Goal: Answer question/provide support

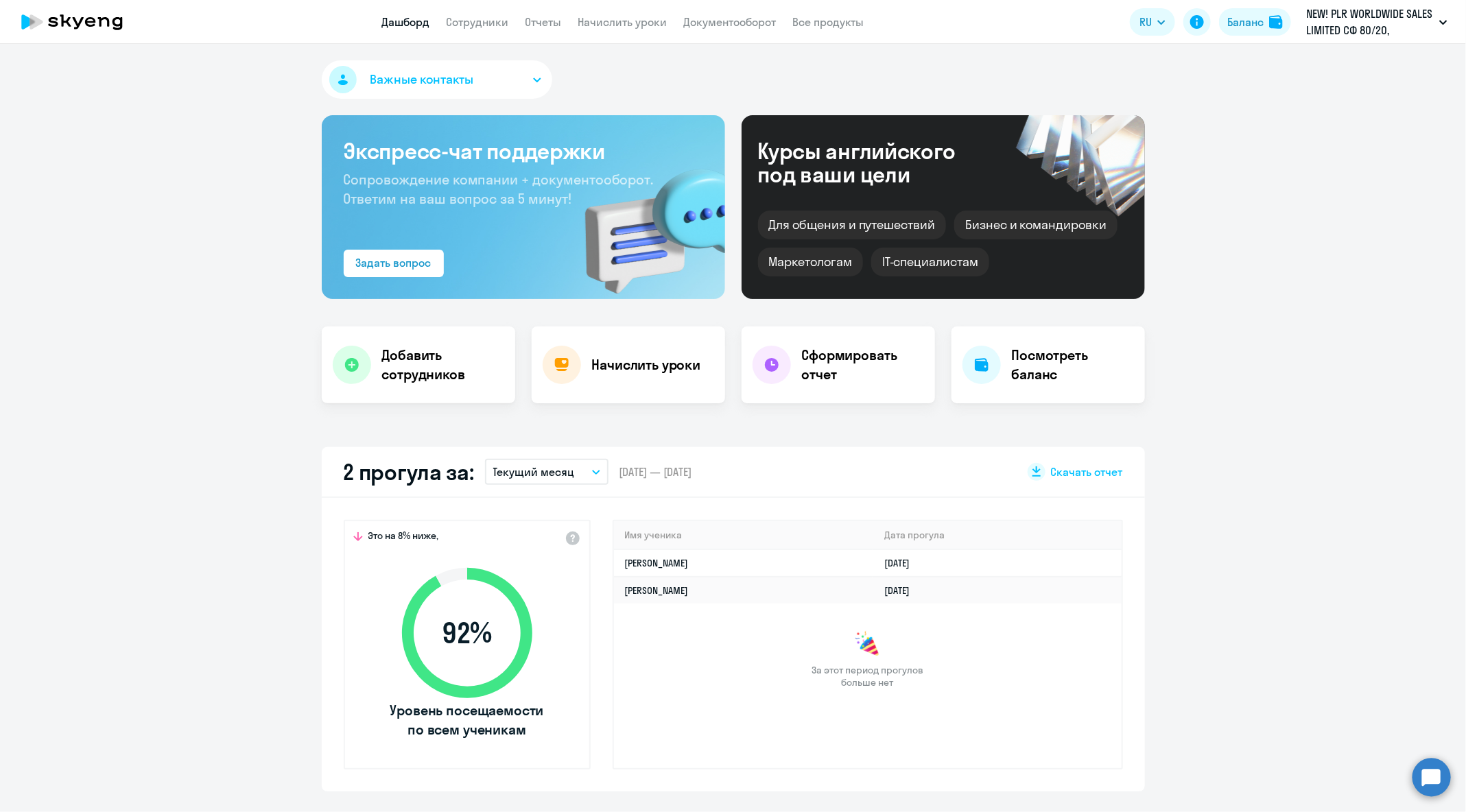
click at [1415, 771] on circle at bounding box center [1431, 777] width 39 height 39
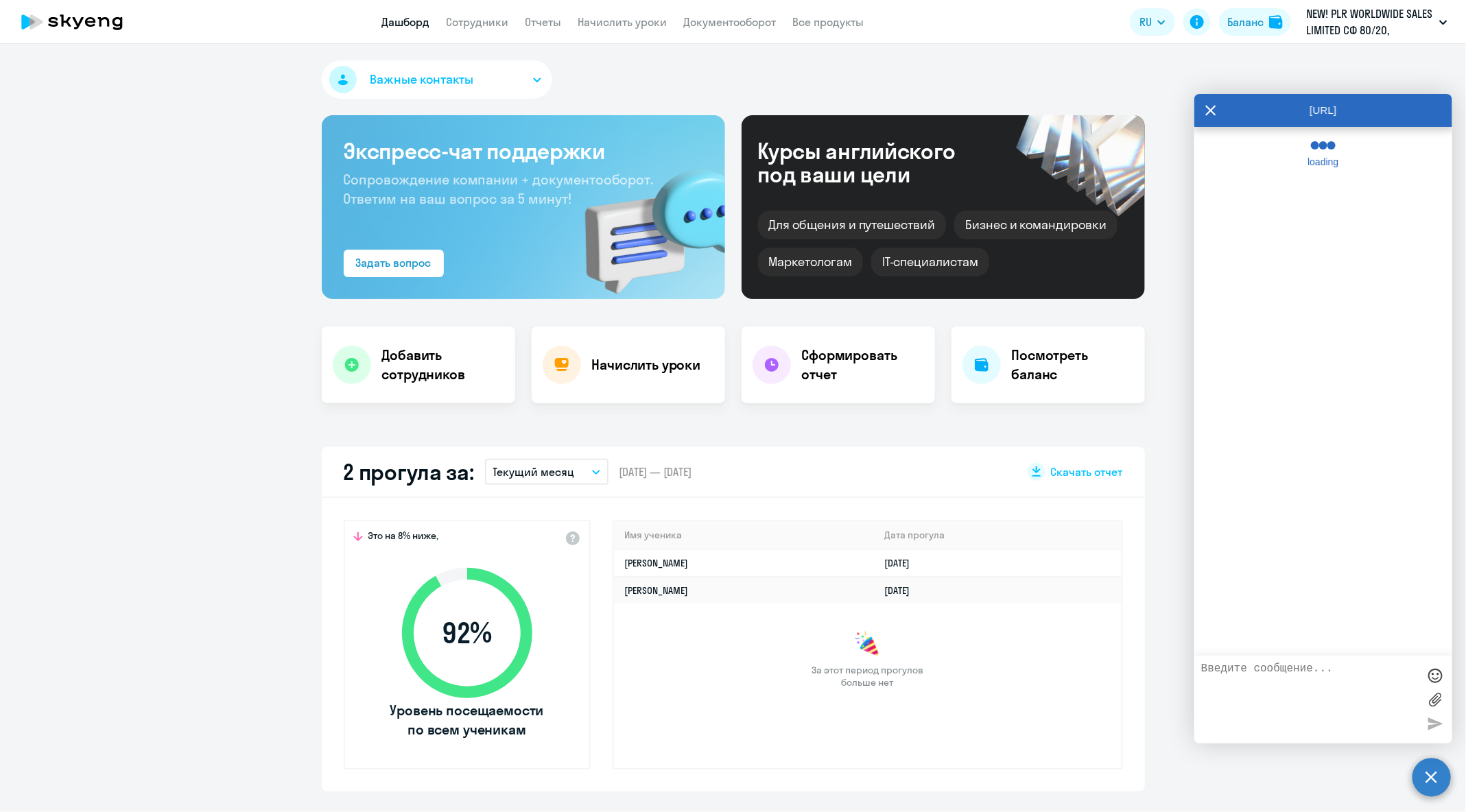
select select "30"
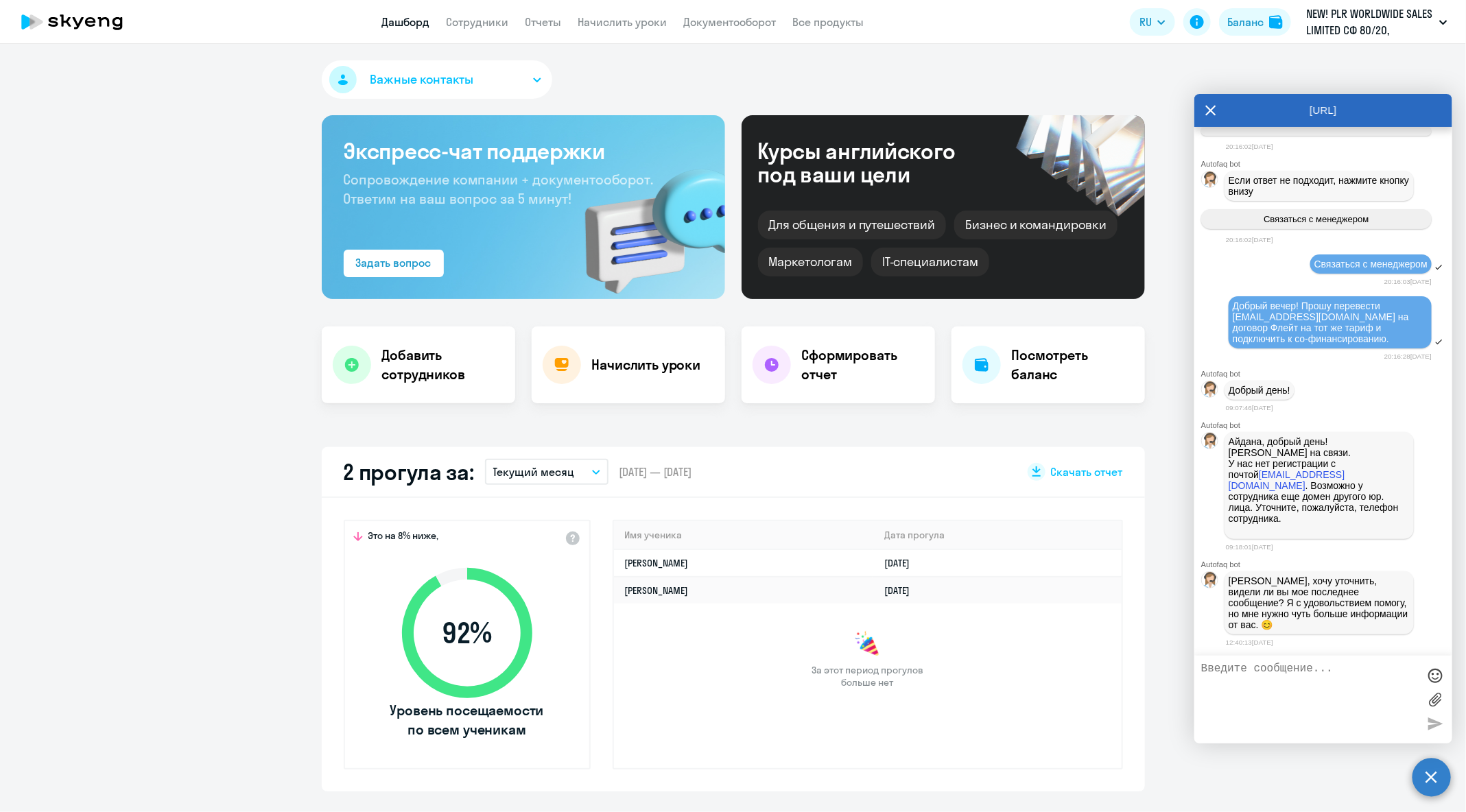
scroll to position [63742, 0]
click at [1305, 688] on textarea at bounding box center [1310, 700] width 217 height 75
paste textarea "[PERSON_NAME][EMAIL_ADDRESS][DOMAIN_NAME]"
type textarea "Добрый день! Прошу перевести [EMAIL_ADDRESS][DOMAIN_NAME] на договор [PERSON_NA…"
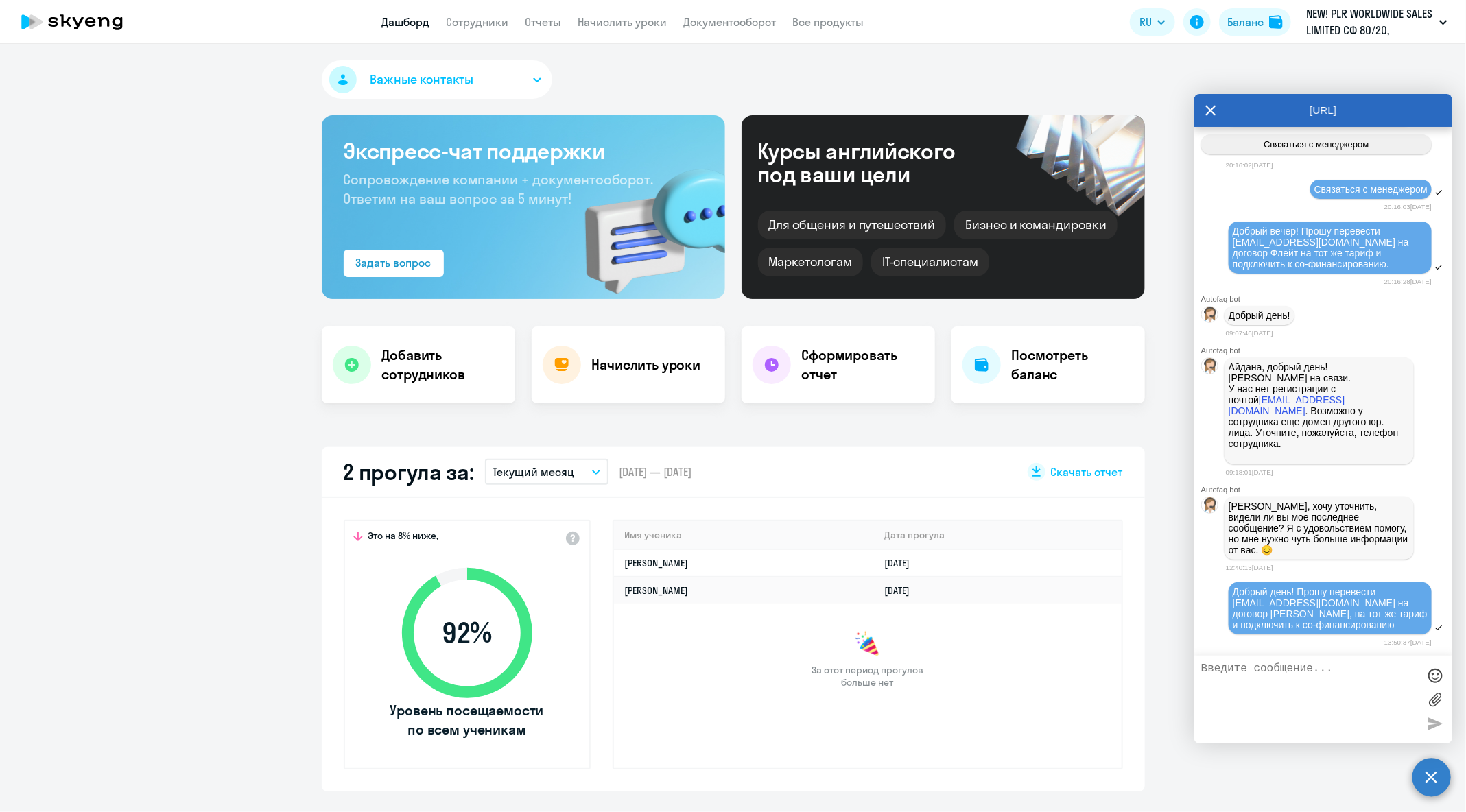
scroll to position [63821, 0]
drag, startPoint x: 1223, startPoint y: 406, endPoint x: 1343, endPoint y: 414, distance: 120.3
click at [1343, 414] on div "Айдана, добрый день! [PERSON_NAME] на связи. У нас нет регистрации с почтой [EM…" at bounding box center [1324, 410] width 258 height 112
copy link "[EMAIL_ADDRESS][DOMAIN_NAME]"
click at [1312, 678] on textarea at bounding box center [1310, 700] width 217 height 75
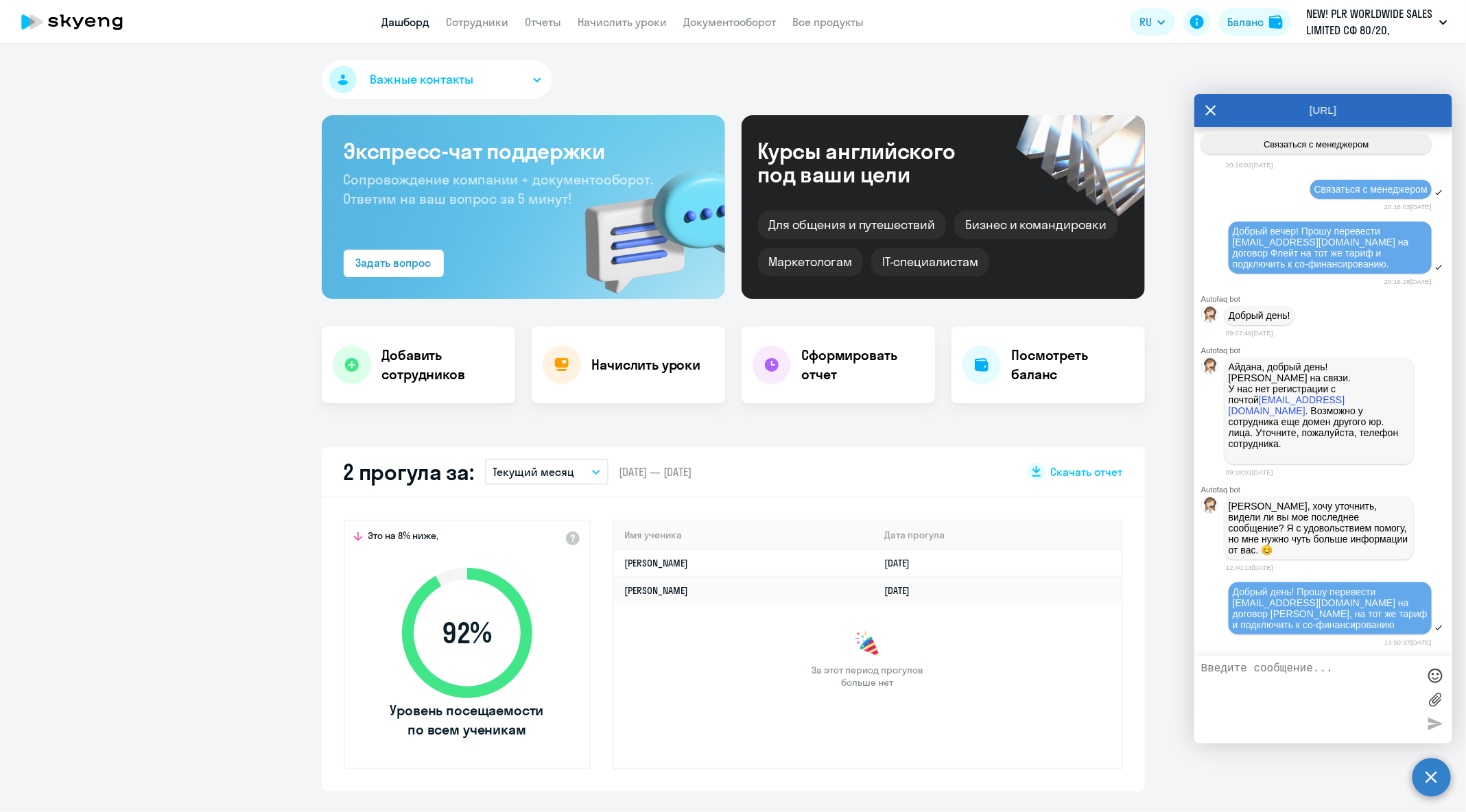
paste textarea "[EMAIL_ADDRESS][DOMAIN_NAME]"
drag, startPoint x: 1287, startPoint y: 691, endPoint x: 1394, endPoint y: 695, distance: 107.1
click at [1394, 695] on textarea "[EMAIL_ADDRESS][DOMAIN_NAME] - возможно у него почта старая [EMAIL_ADDRESS][DOM…" at bounding box center [1310, 700] width 217 height 75
type textarea "[EMAIL_ADDRESS][DOMAIN_NAME] - возможно у него почта старая [EMAIL_ADDRESS][DOM…"
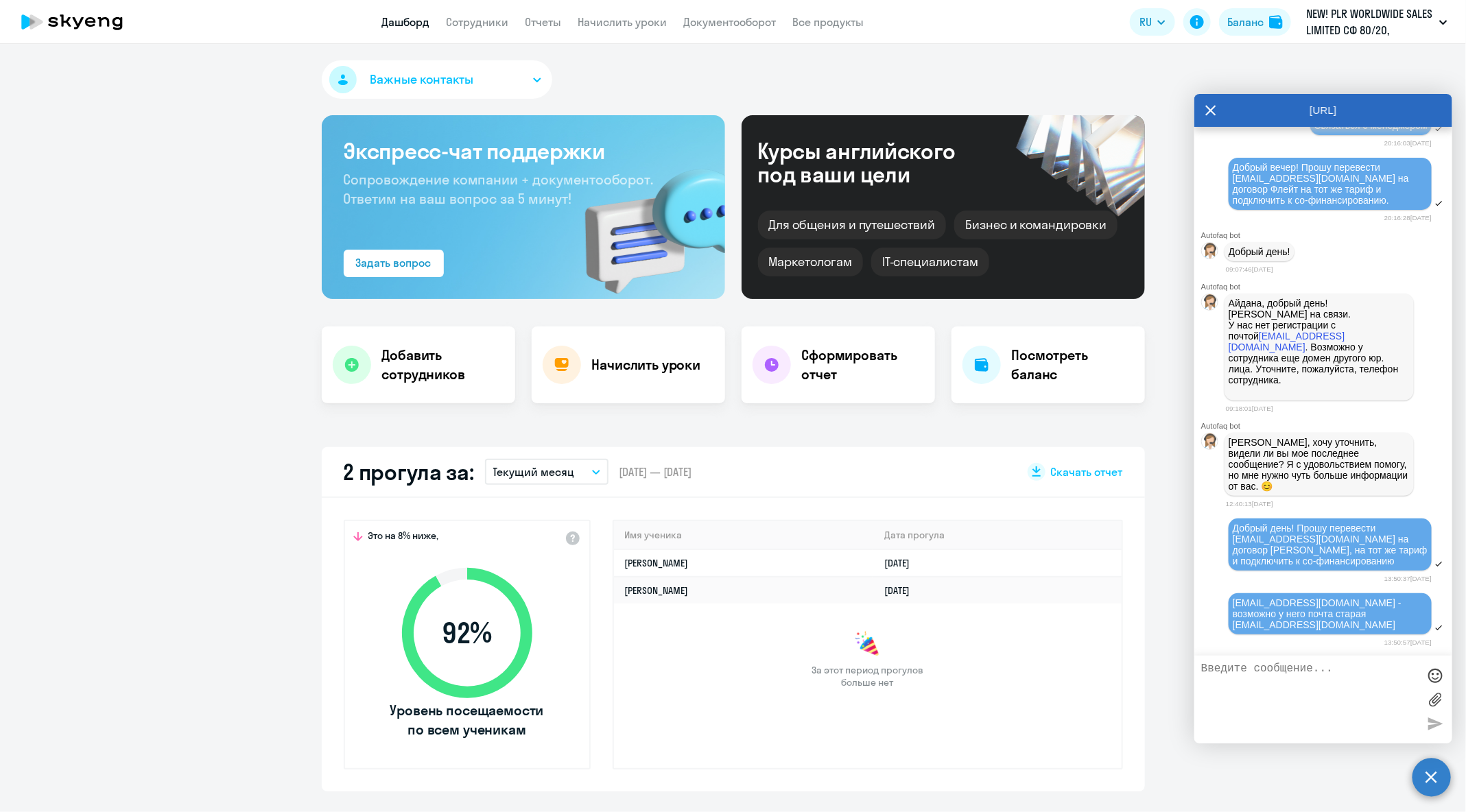
scroll to position [63875, 0]
drag, startPoint x: 1317, startPoint y: 625, endPoint x: 1430, endPoint y: 631, distance: 113.2
click at [1430, 631] on div "[EMAIL_ADDRESS][DOMAIN_NAME] - возможно у него почта старая [EMAIL_ADDRESS][DOM…" at bounding box center [1324, 615] width 258 height 46
copy span "[EMAIL_ADDRESS][DOMAIN_NAME]"
click at [1294, 695] on textarea at bounding box center [1310, 700] width 217 height 75
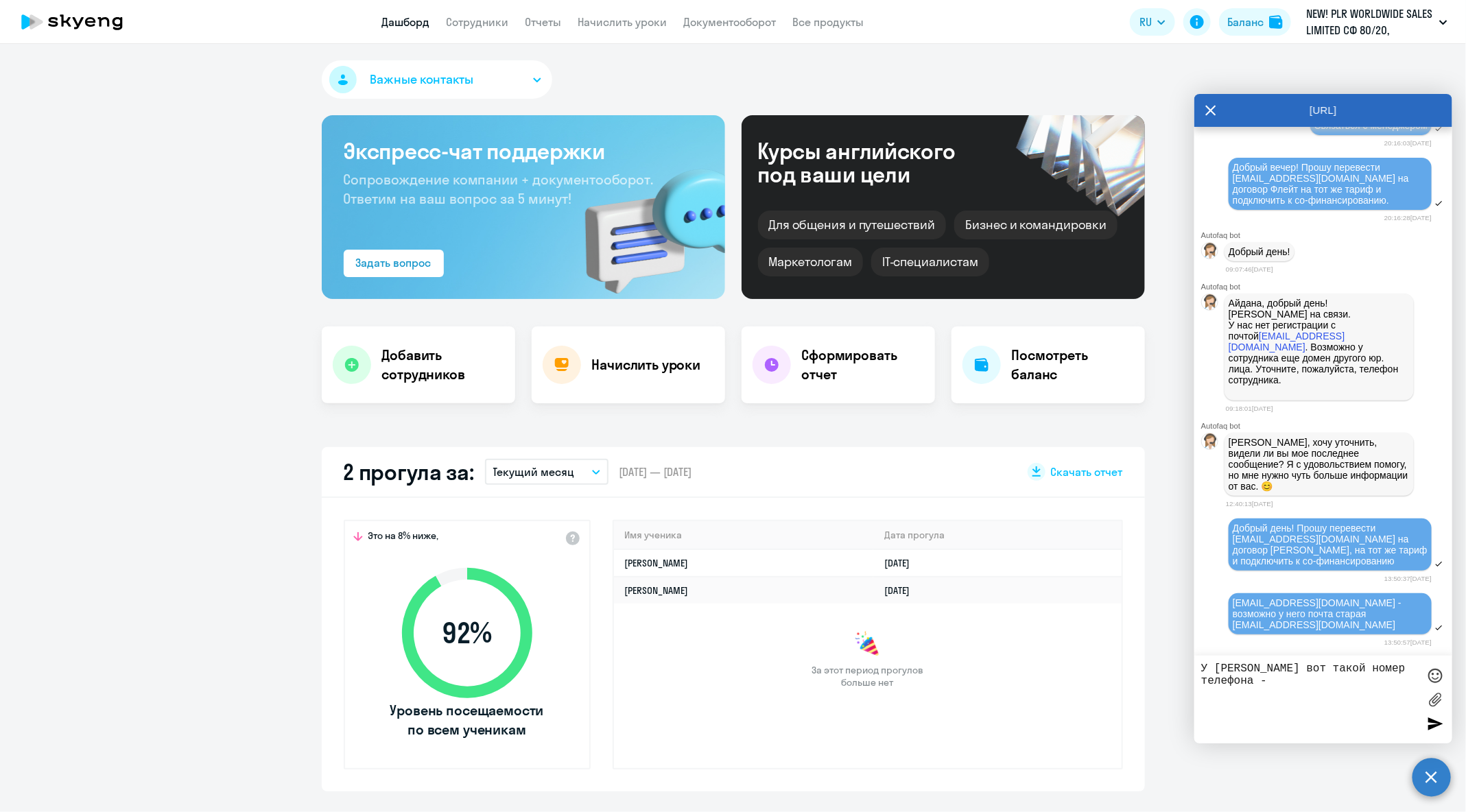
paste textarea "[PHONE_NUMBER]"
type textarea "У [PERSON_NAME] вот такой номер телефона - [PHONE_NUMBER]"
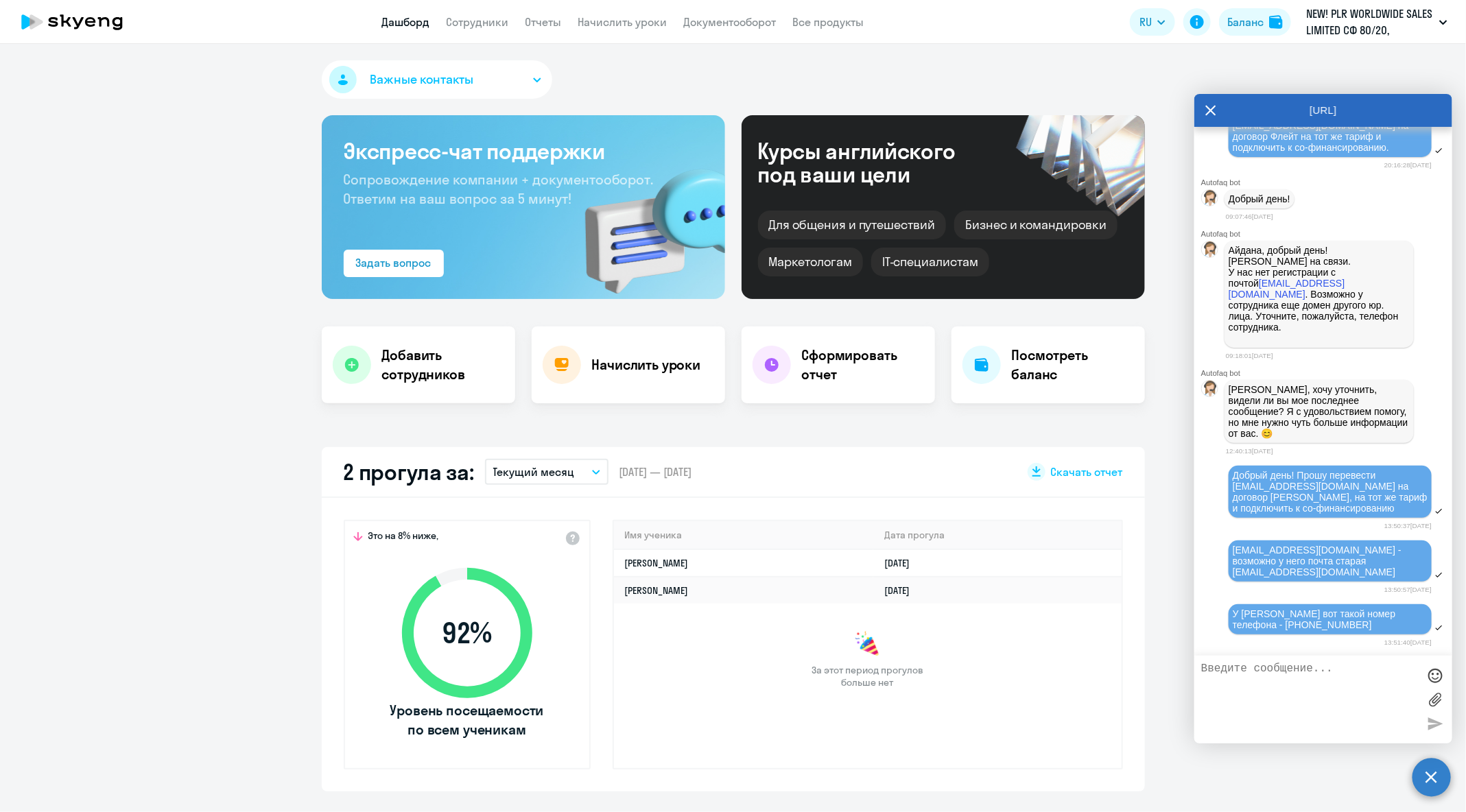
scroll to position [63929, 0]
